Goal: Information Seeking & Learning: Check status

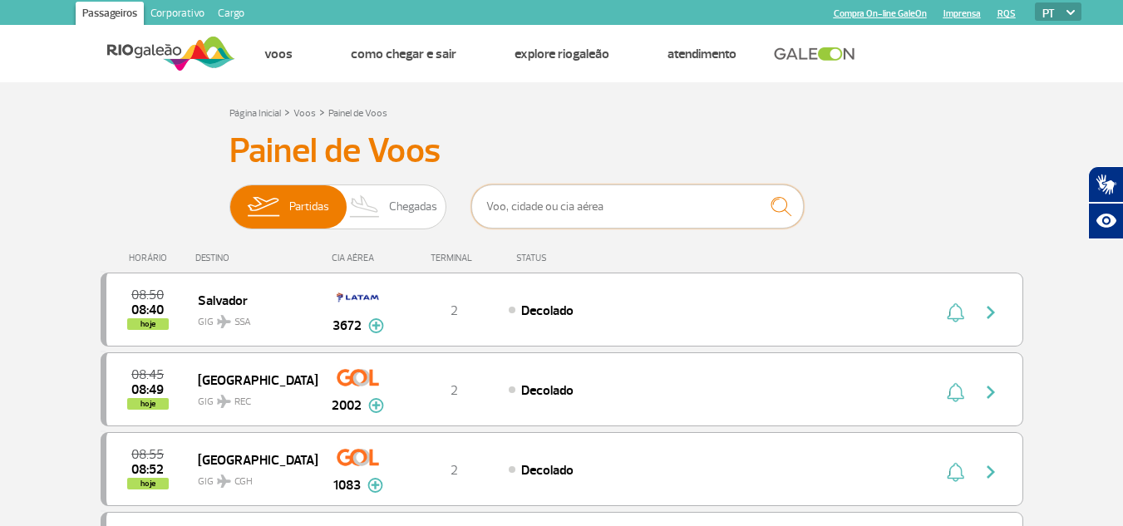
click at [511, 204] on input "text" at bounding box center [637, 207] width 332 height 44
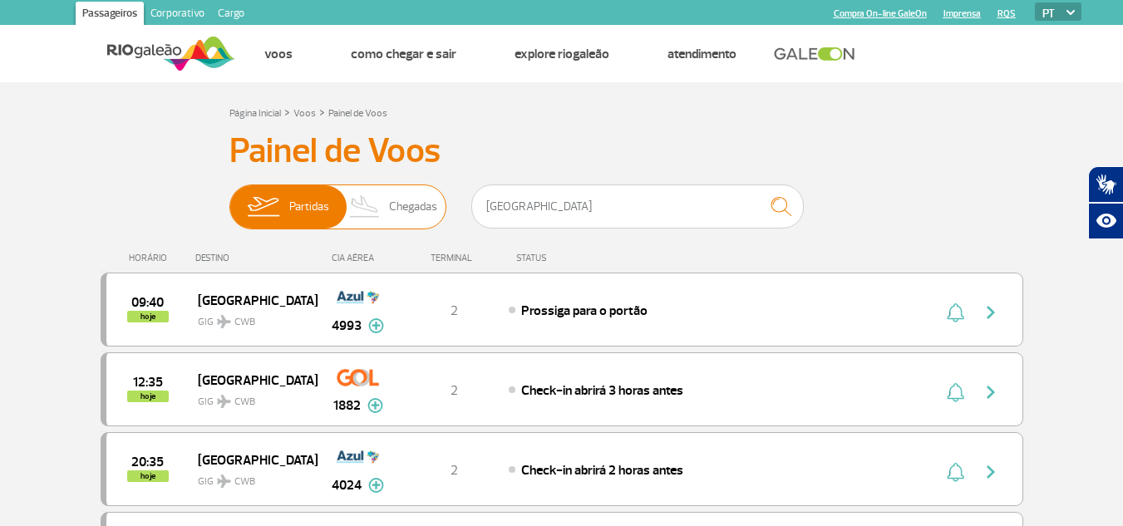
click at [400, 202] on span "Chegadas" at bounding box center [413, 206] width 48 height 43
click at [229, 199] on input "Partidas Chegadas" at bounding box center [229, 199] width 0 height 0
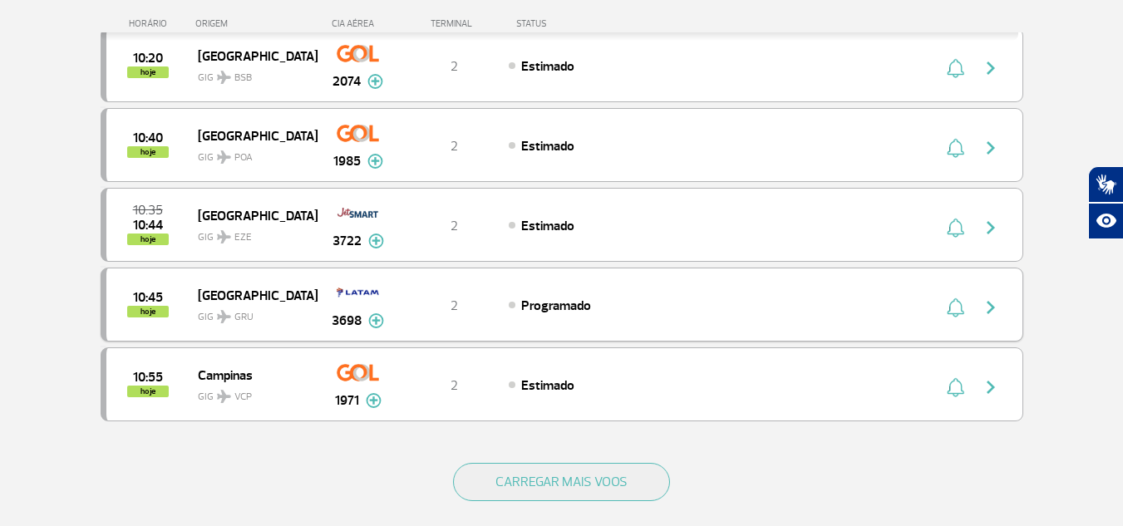
scroll to position [1662, 0]
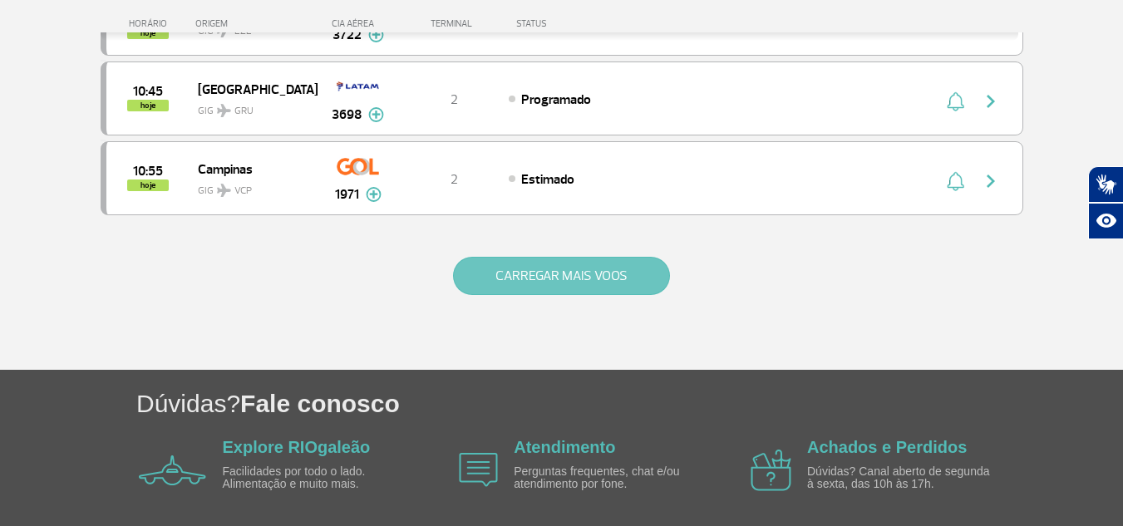
click at [538, 282] on button "CARREGAR MAIS VOOS" at bounding box center [561, 276] width 217 height 38
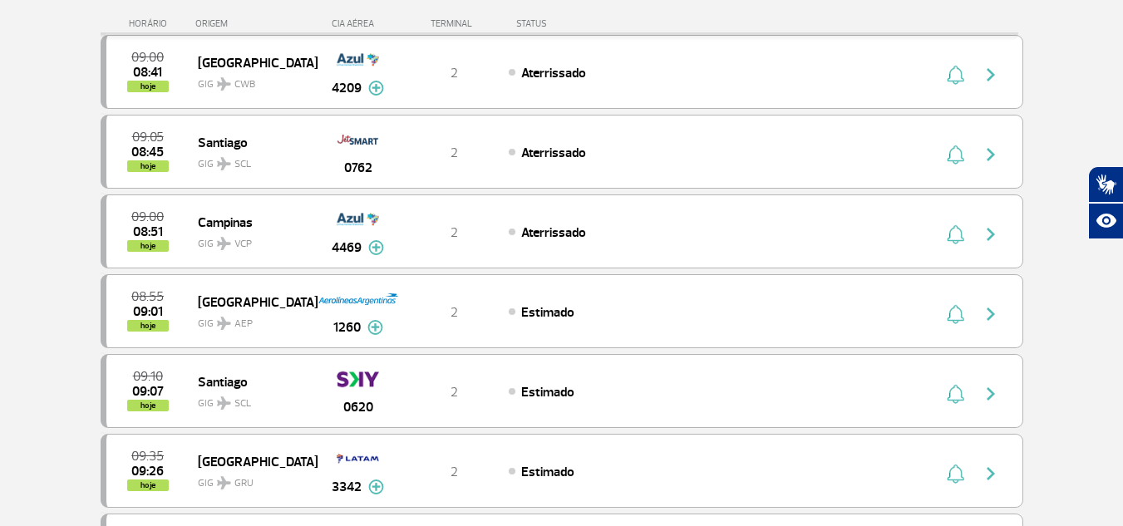
scroll to position [0, 0]
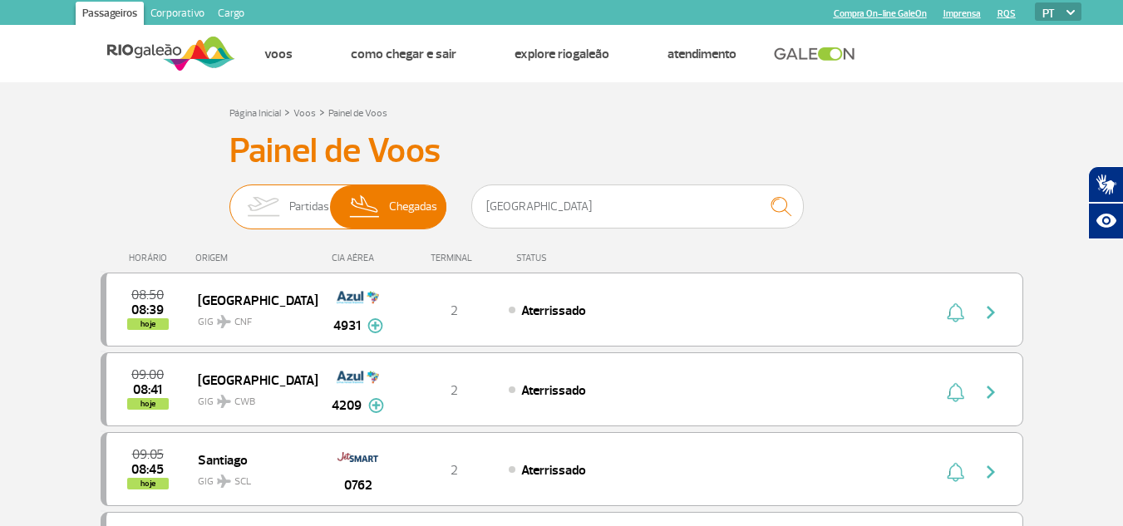
click at [277, 211] on img at bounding box center [263, 206] width 52 height 43
click at [229, 199] on input "Partidas Chegadas" at bounding box center [229, 199] width 0 height 0
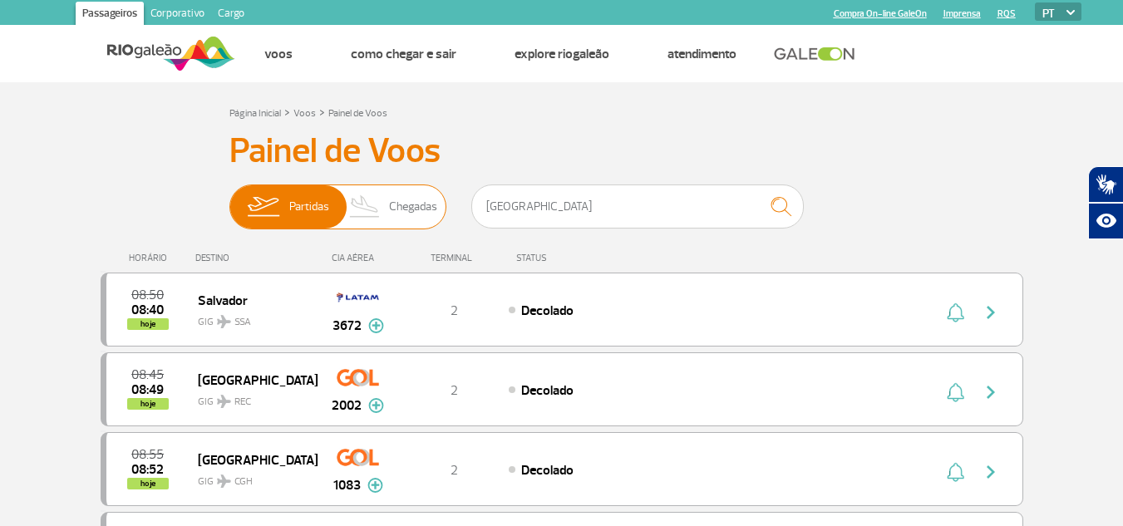
click at [386, 196] on img at bounding box center [365, 206] width 49 height 43
click at [229, 199] on input "Partidas Chegadas" at bounding box center [229, 199] width 0 height 0
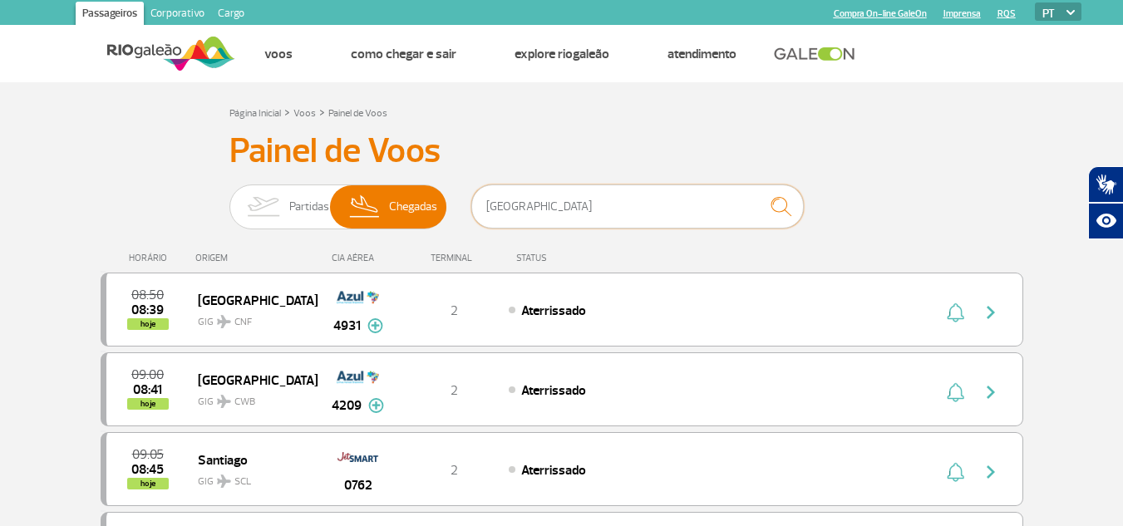
click at [516, 207] on input "curitiba" at bounding box center [637, 207] width 332 height 44
drag, startPoint x: 549, startPoint y: 198, endPoint x: 473, endPoint y: 207, distance: 77.0
click at [474, 207] on input "curitiba" at bounding box center [637, 207] width 332 height 44
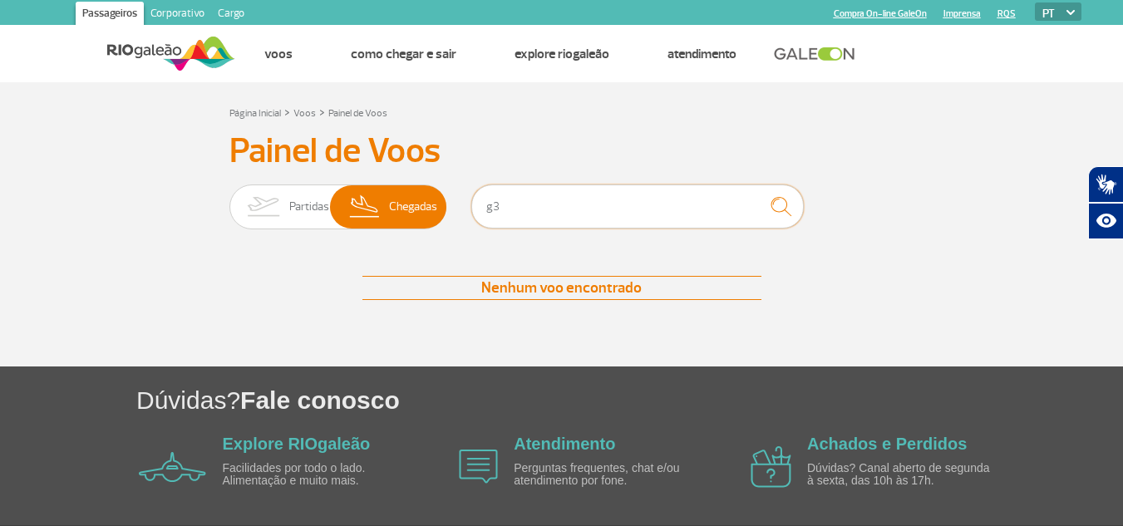
type input "g"
drag, startPoint x: 540, startPoint y: 202, endPoint x: 472, endPoint y: 217, distance: 69.8
click at [472, 217] on div "gol 2010" at bounding box center [637, 210] width 332 height 50
click at [537, 206] on input "gol 2010" at bounding box center [637, 207] width 332 height 44
type input "gol"
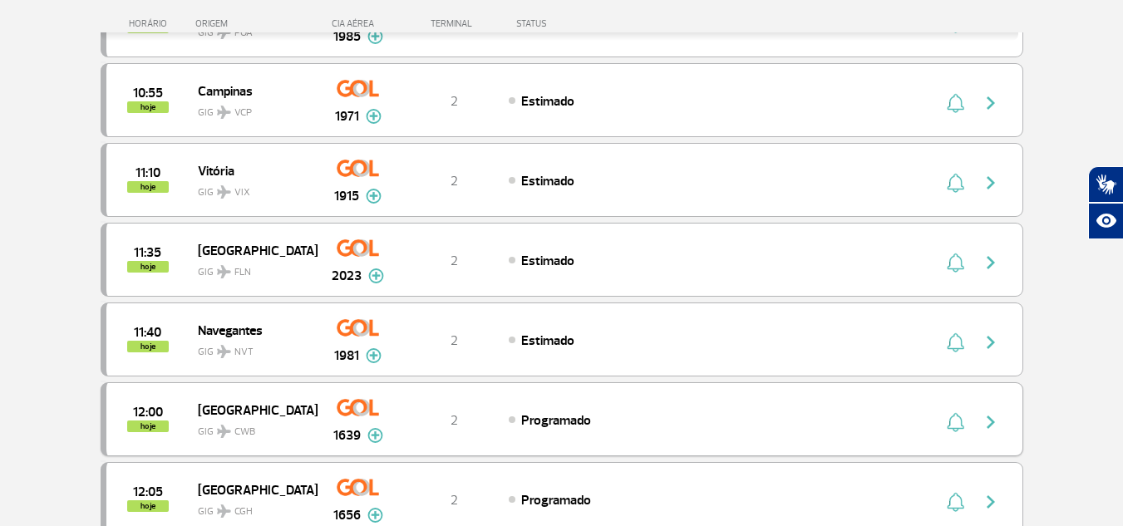
scroll to position [2217, 0]
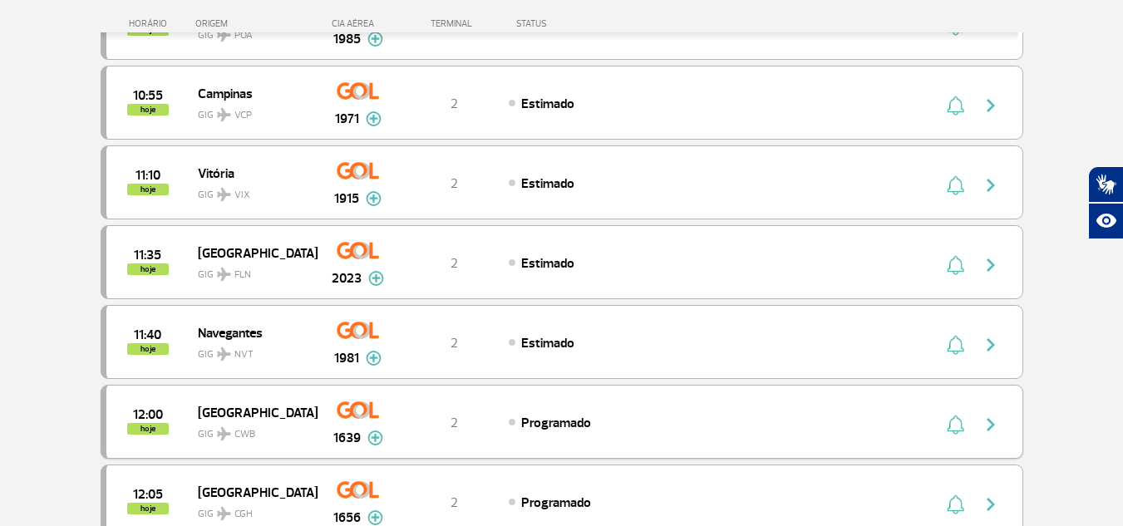
click at [990, 422] on img "button" at bounding box center [991, 425] width 20 height 20
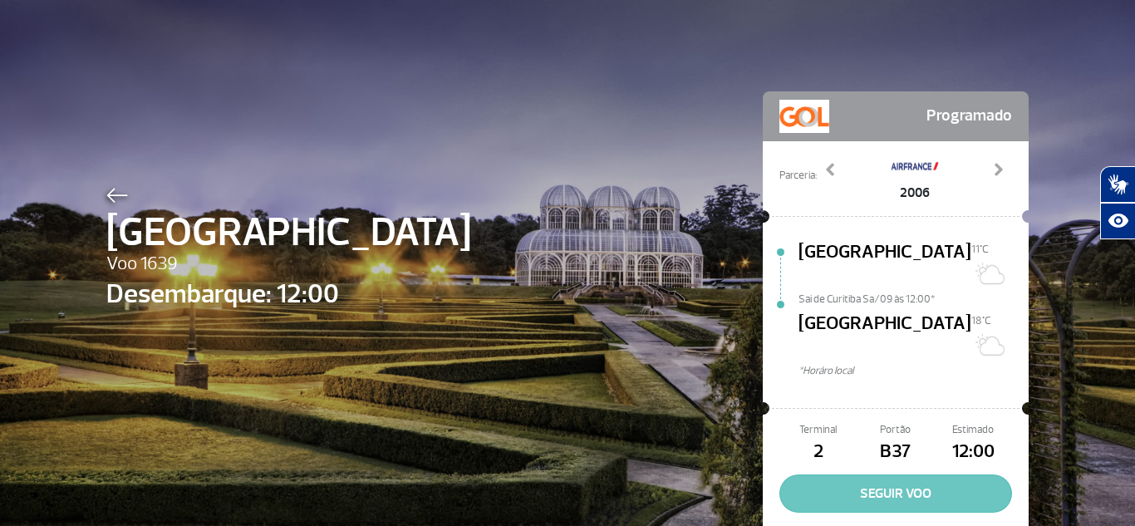
click at [869, 475] on button "SEGUIR VOO" at bounding box center [896, 494] width 233 height 38
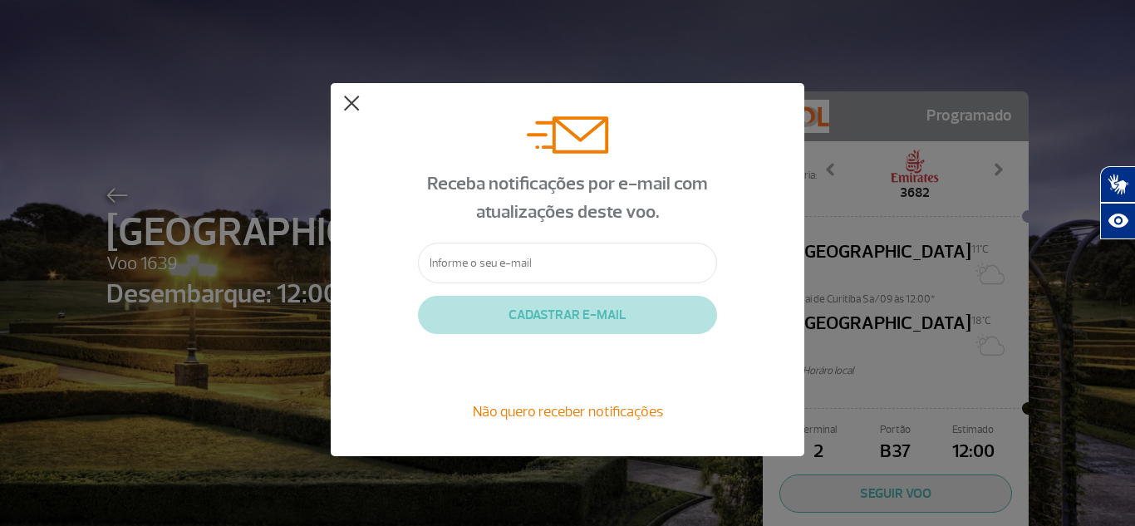
click at [347, 104] on button at bounding box center [351, 104] width 17 height 17
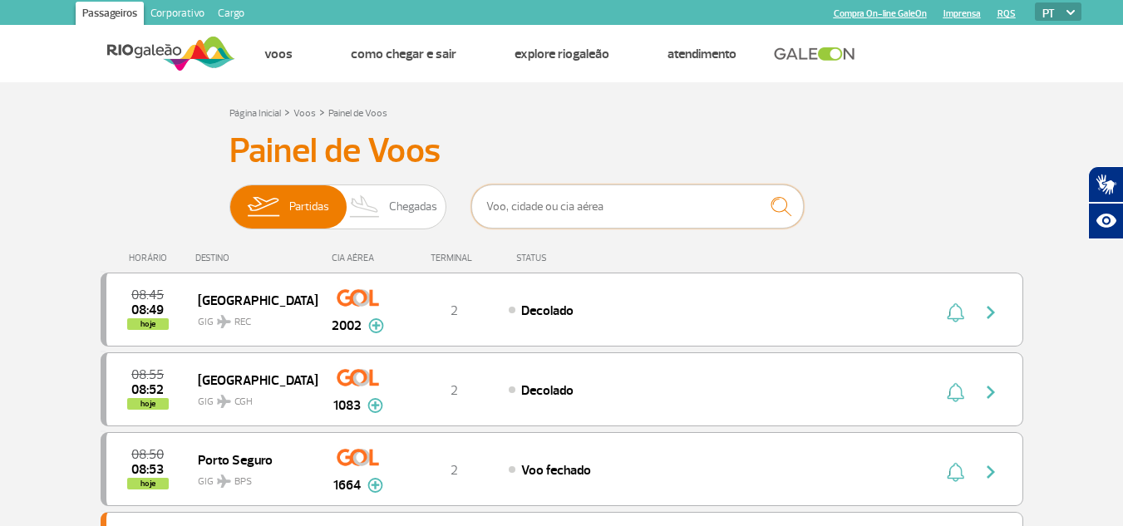
click at [540, 205] on input "text" at bounding box center [637, 207] width 332 height 44
type input "gol"
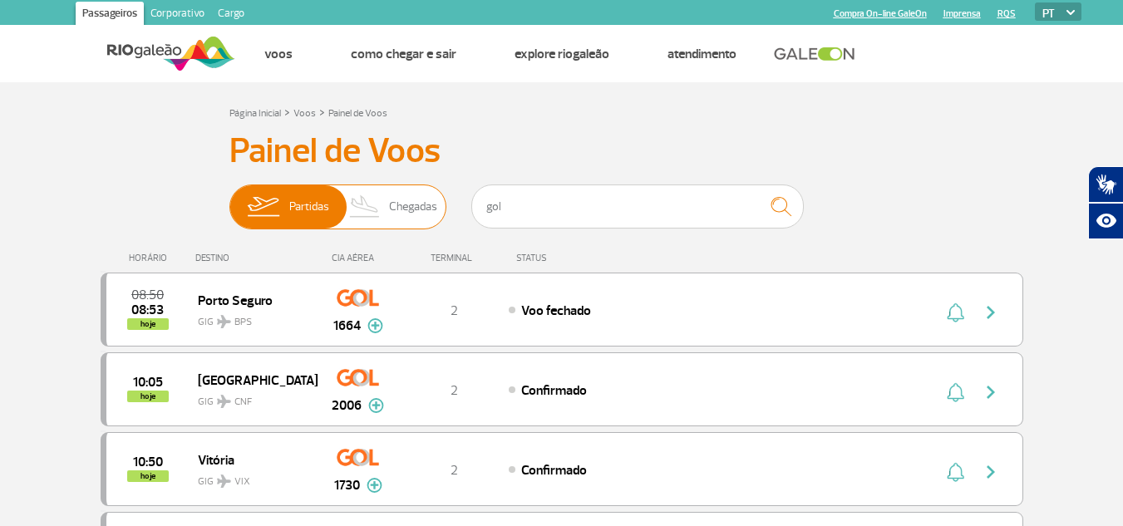
click at [416, 196] on span "Chegadas" at bounding box center [413, 206] width 48 height 43
click at [229, 199] on input "Partidas Chegadas" at bounding box center [229, 199] width 0 height 0
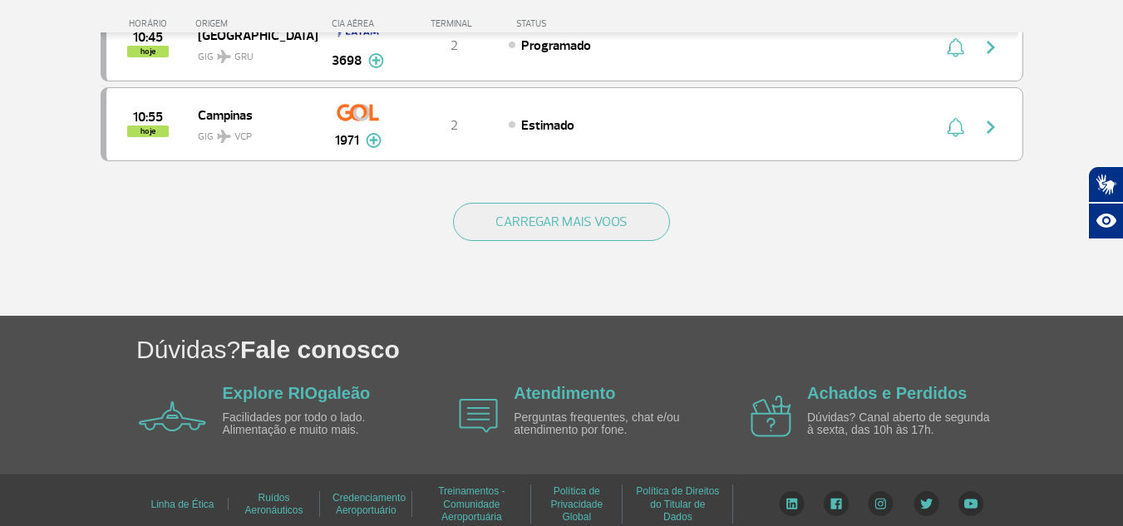
scroll to position [1725, 0]
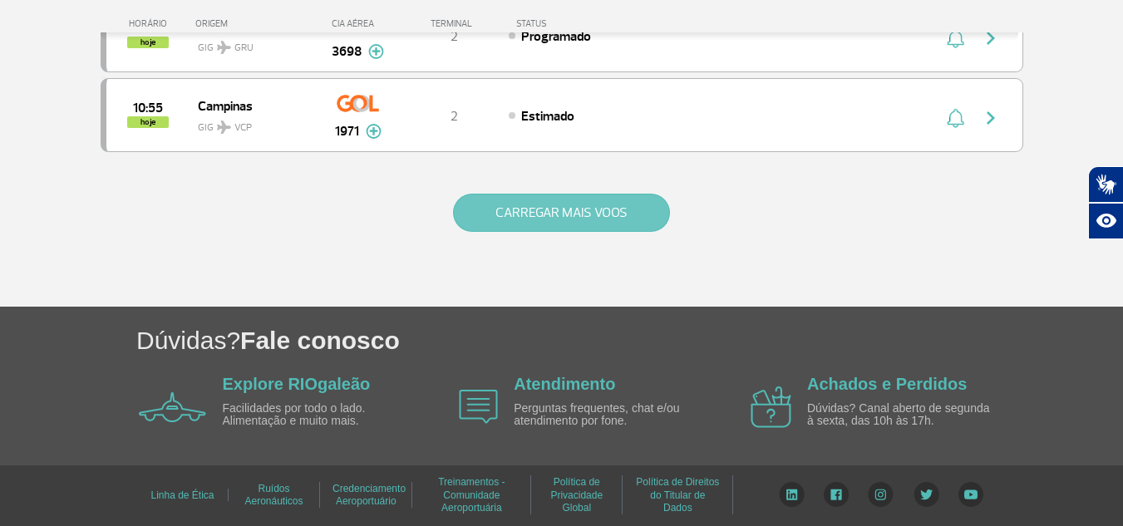
click at [532, 215] on button "CARREGAR MAIS VOOS" at bounding box center [561, 213] width 217 height 38
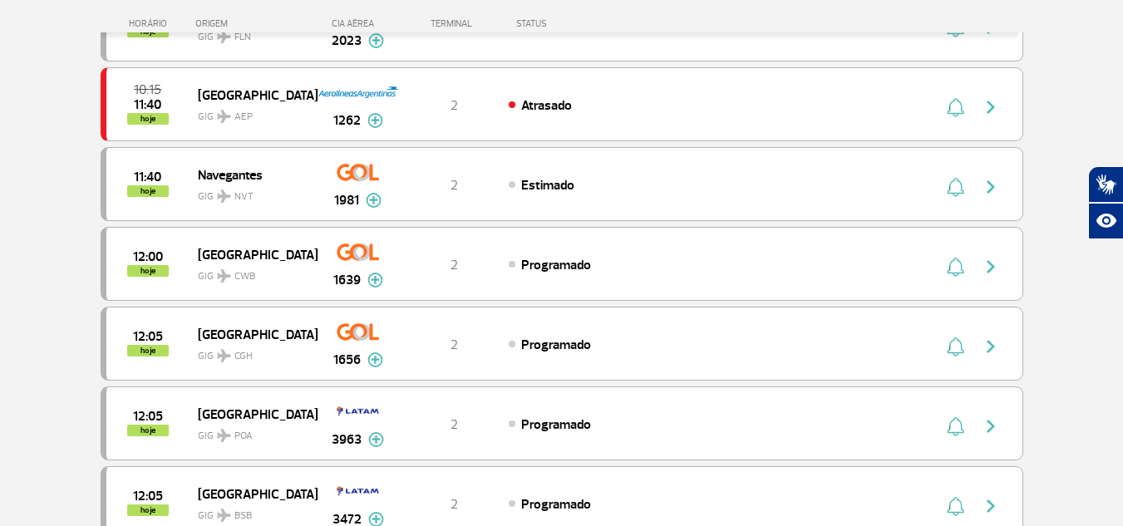
scroll to position [2058, 0]
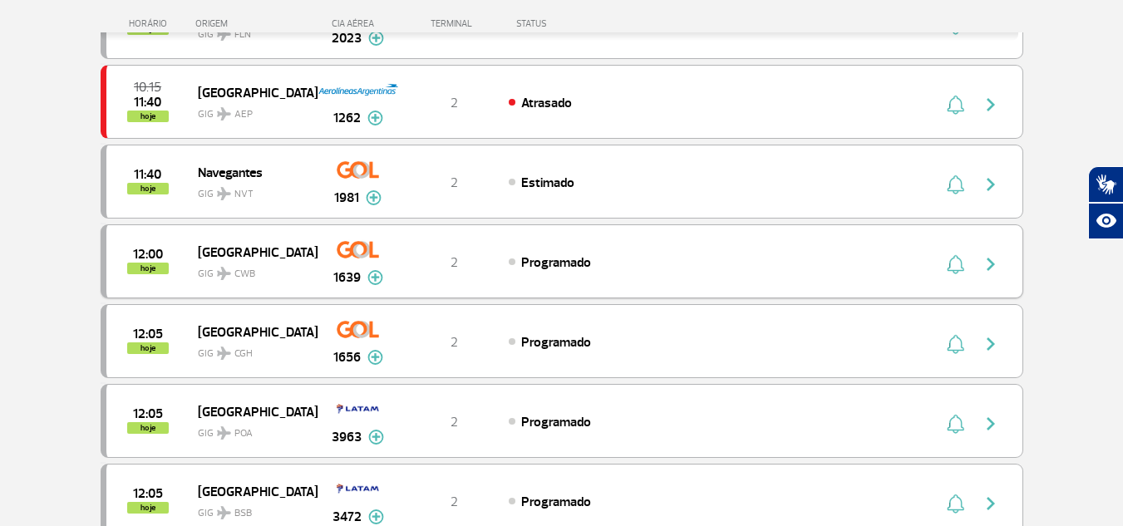
click at [993, 257] on img "button" at bounding box center [991, 264] width 20 height 20
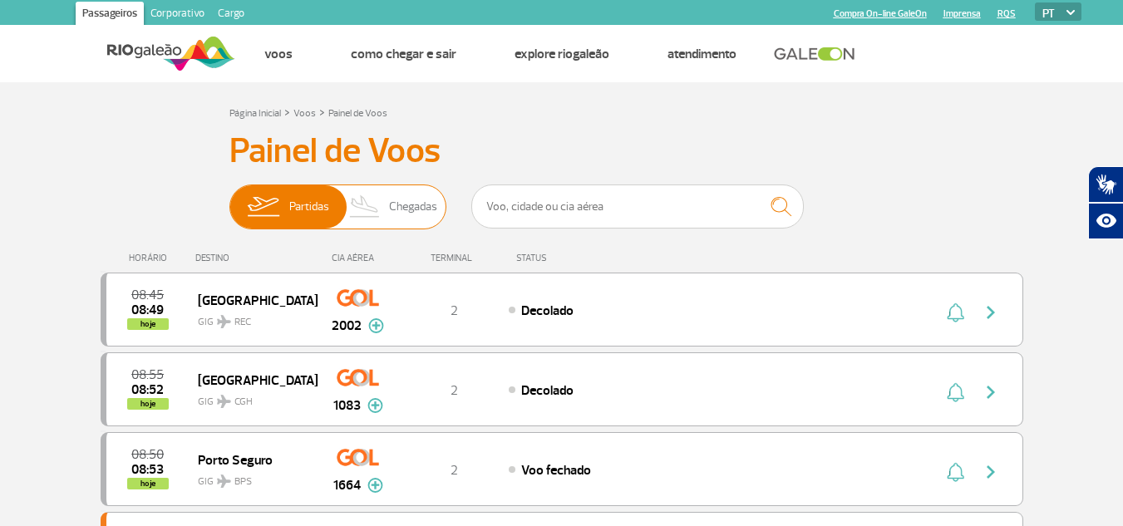
click at [400, 204] on span "Chegadas" at bounding box center [413, 206] width 48 height 43
click at [229, 199] on input "Partidas Chegadas" at bounding box center [229, 199] width 0 height 0
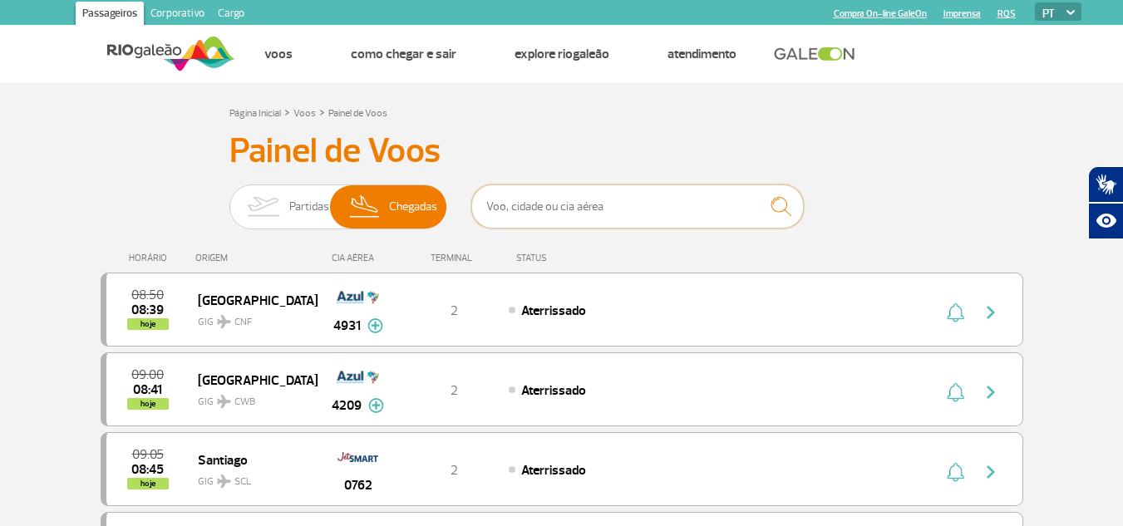
click at [566, 209] on input "text" at bounding box center [637, 207] width 332 height 44
type input "gol"
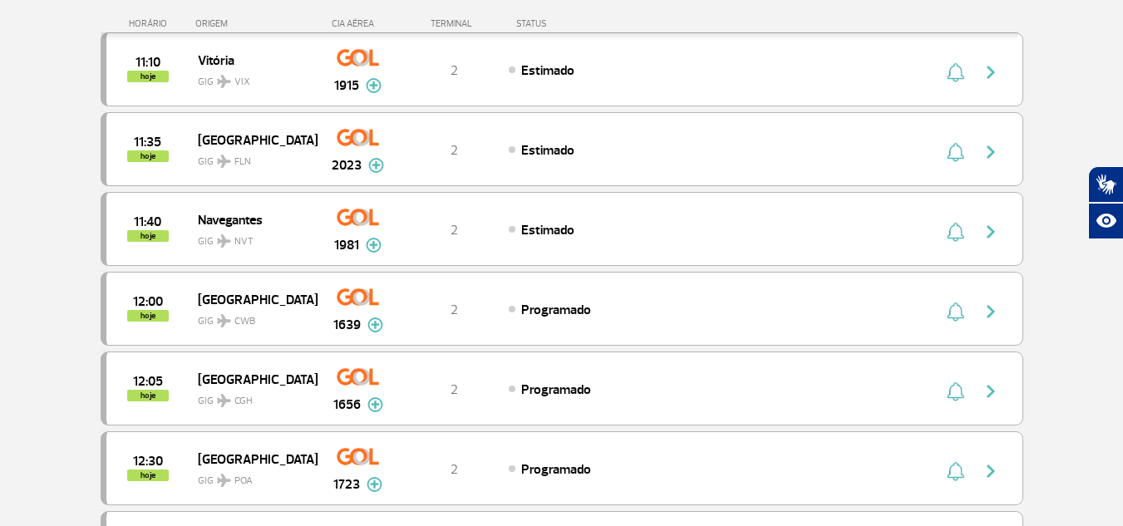
scroll to position [2327, 0]
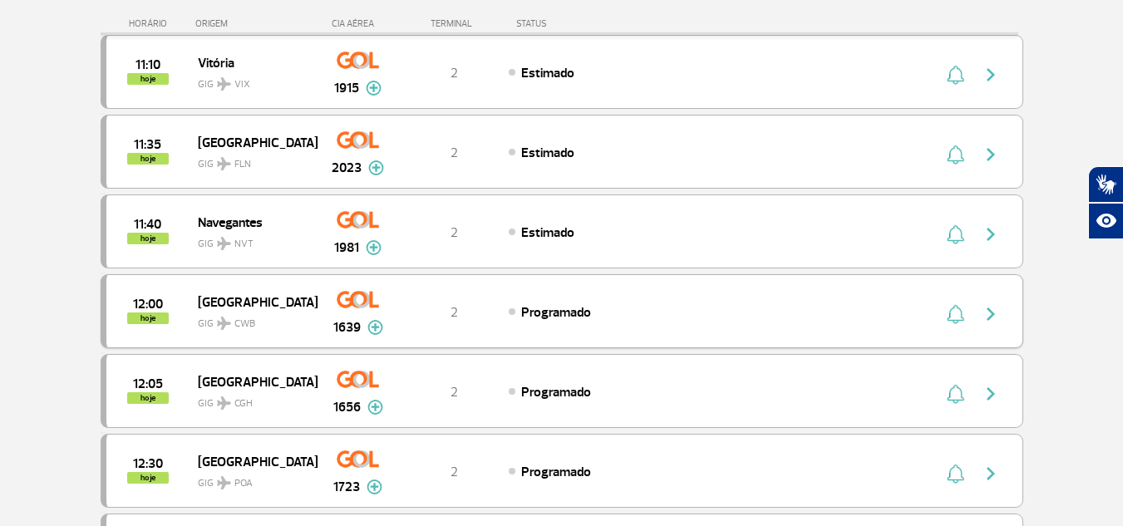
click at [615, 303] on div "Programado" at bounding box center [692, 312] width 367 height 18
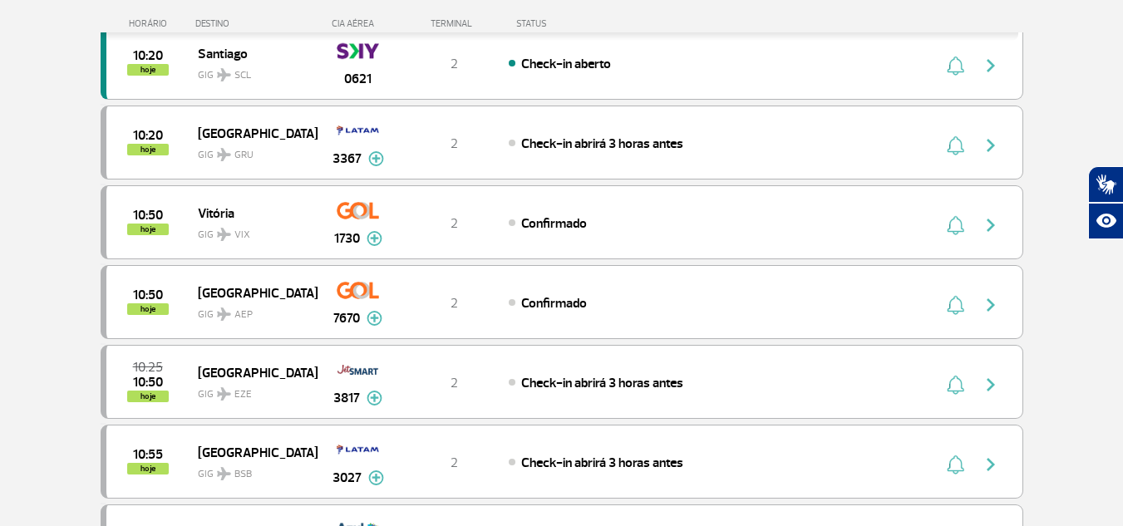
scroll to position [1552, 0]
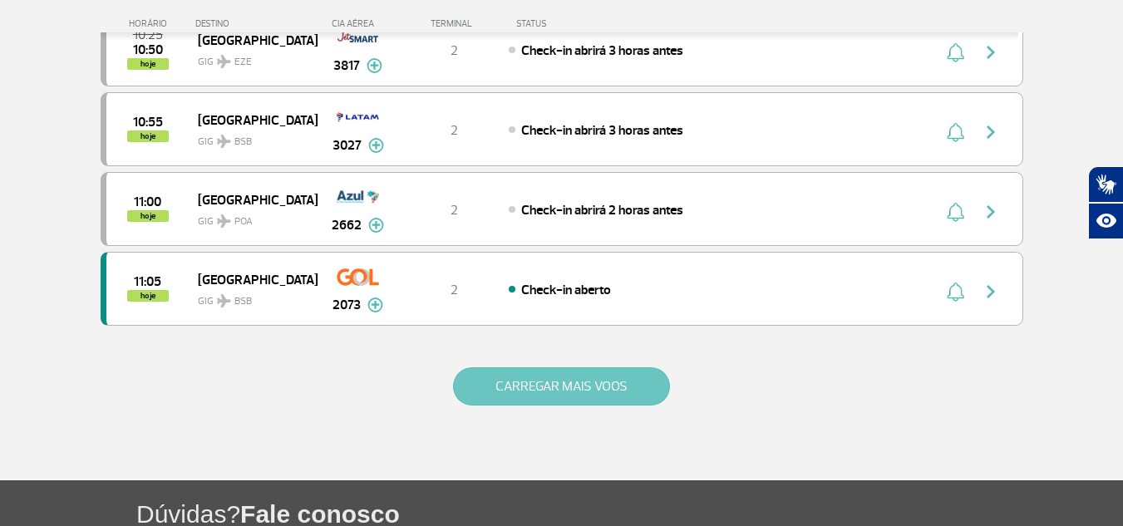
click at [584, 380] on button "CARREGAR MAIS VOOS" at bounding box center [561, 386] width 217 height 38
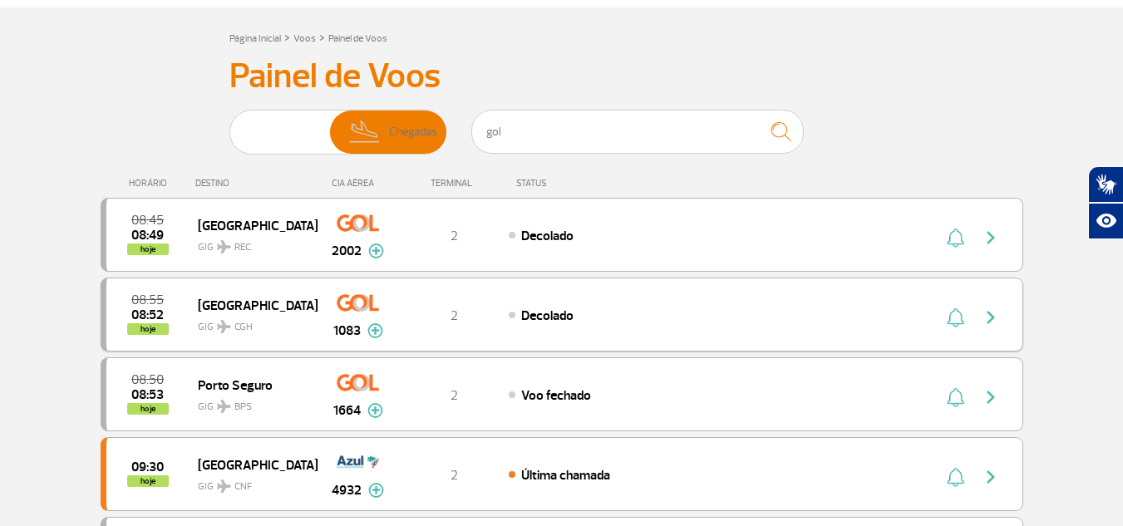
scroll to position [0, 0]
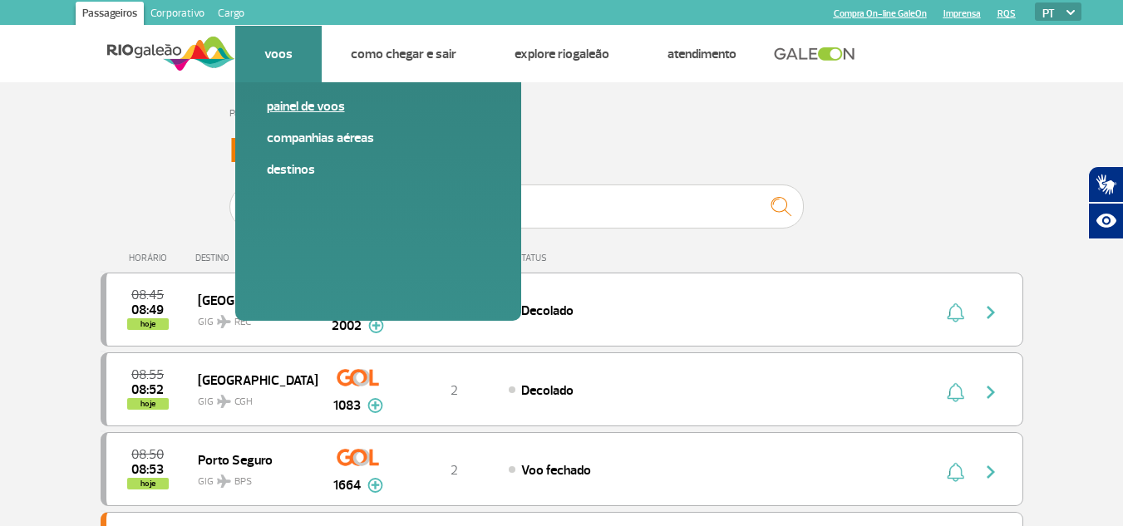
click at [298, 106] on link "Painel de voos" at bounding box center [378, 106] width 223 height 18
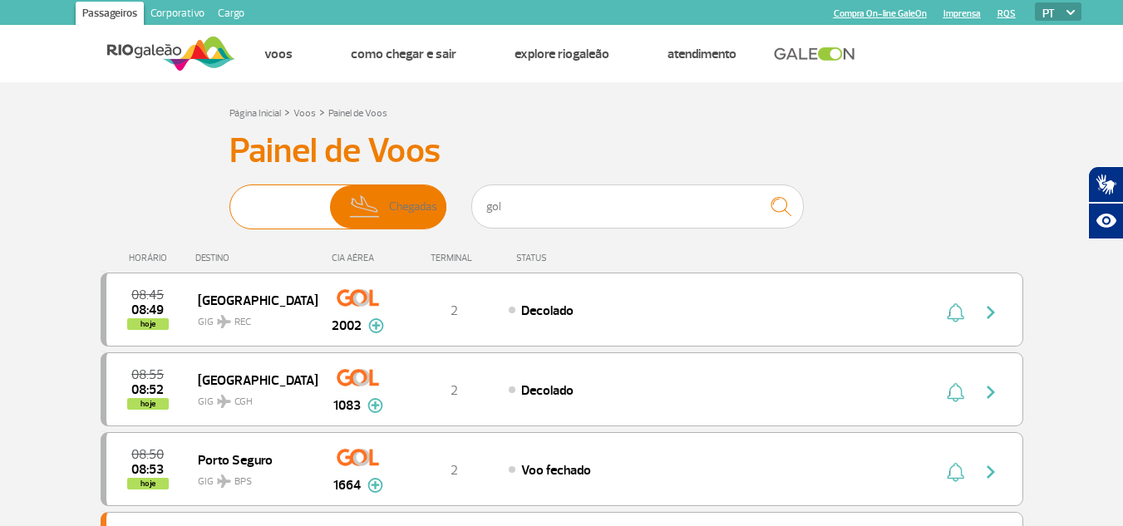
click at [268, 202] on img at bounding box center [263, 206] width 52 height 43
click at [229, 199] on input "Partidas Chegadas" at bounding box center [229, 199] width 0 height 0
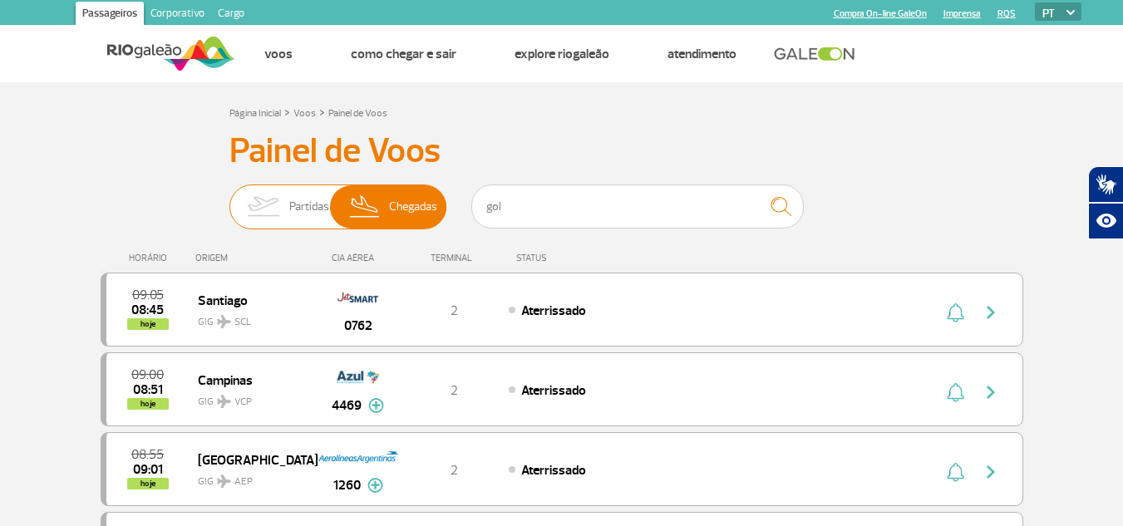
click at [387, 205] on img at bounding box center [365, 206] width 49 height 43
click at [229, 199] on input "Partidas Chegadas" at bounding box center [229, 199] width 0 height 0
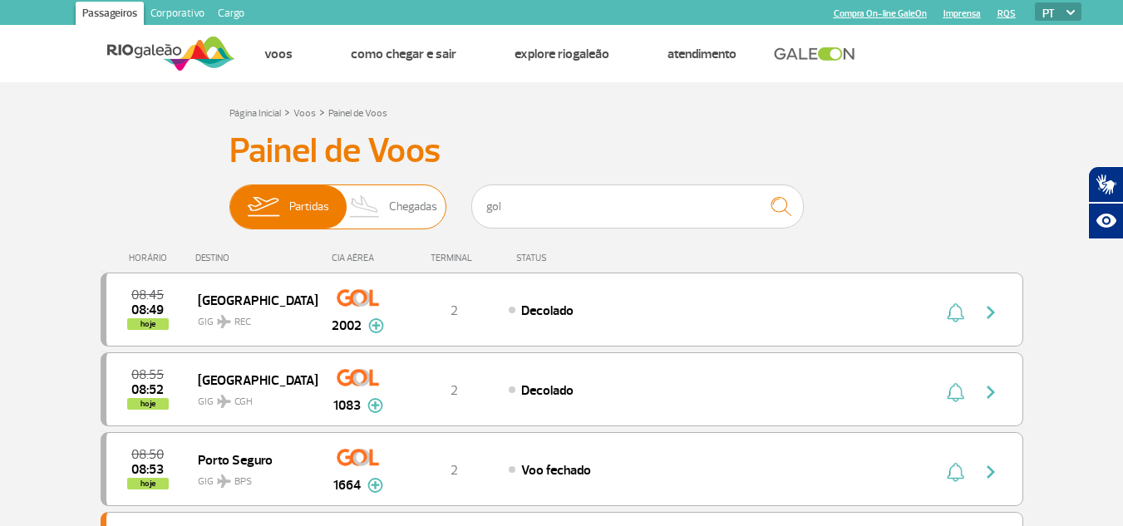
click at [386, 206] on img at bounding box center [365, 206] width 49 height 43
click at [229, 199] on input "Partidas Chegadas" at bounding box center [229, 199] width 0 height 0
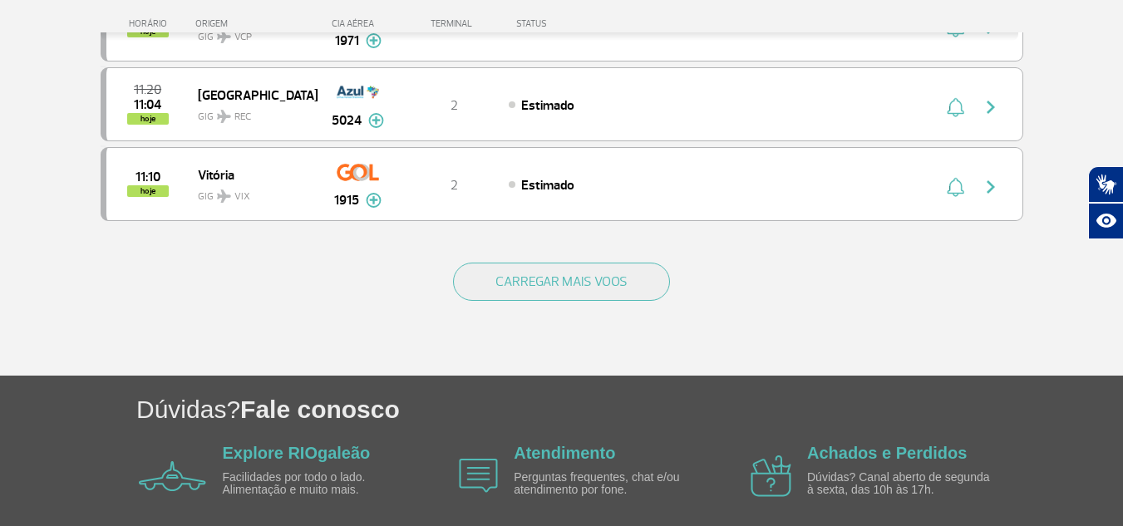
scroll to position [1662, 0]
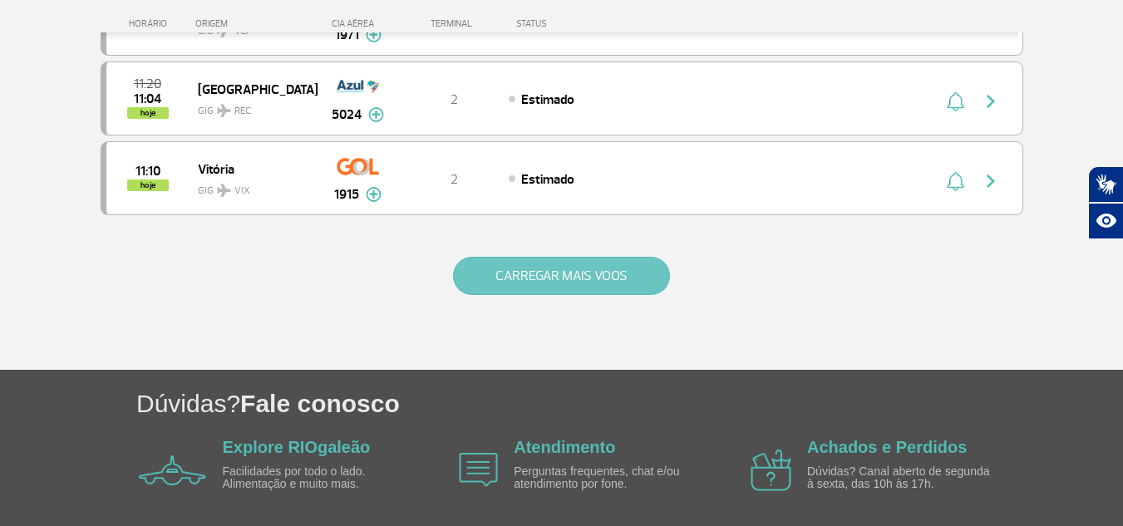
click at [505, 273] on button "CARREGAR MAIS VOOS" at bounding box center [561, 276] width 217 height 38
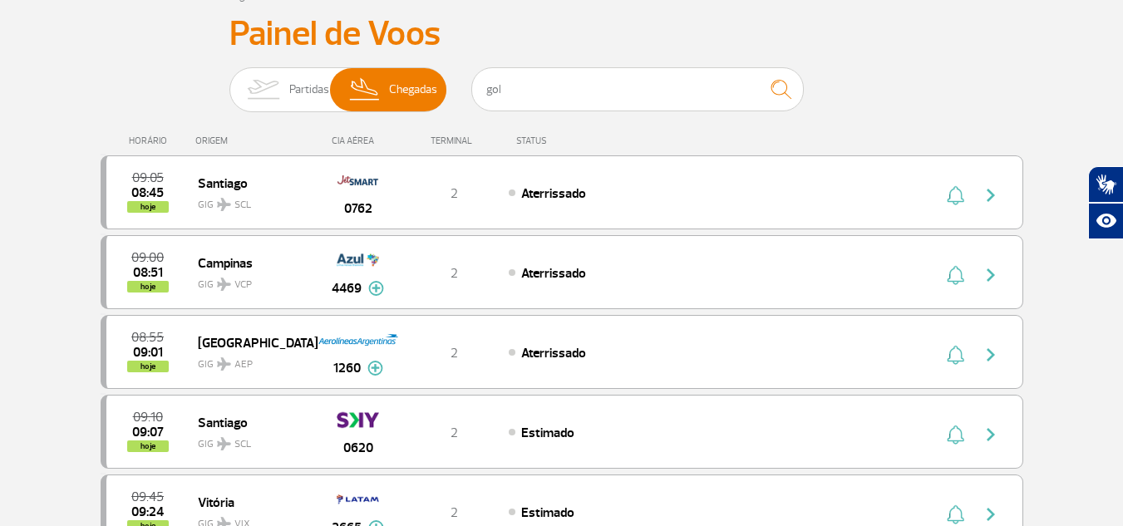
scroll to position [0, 0]
